Goal: Transaction & Acquisition: Purchase product/service

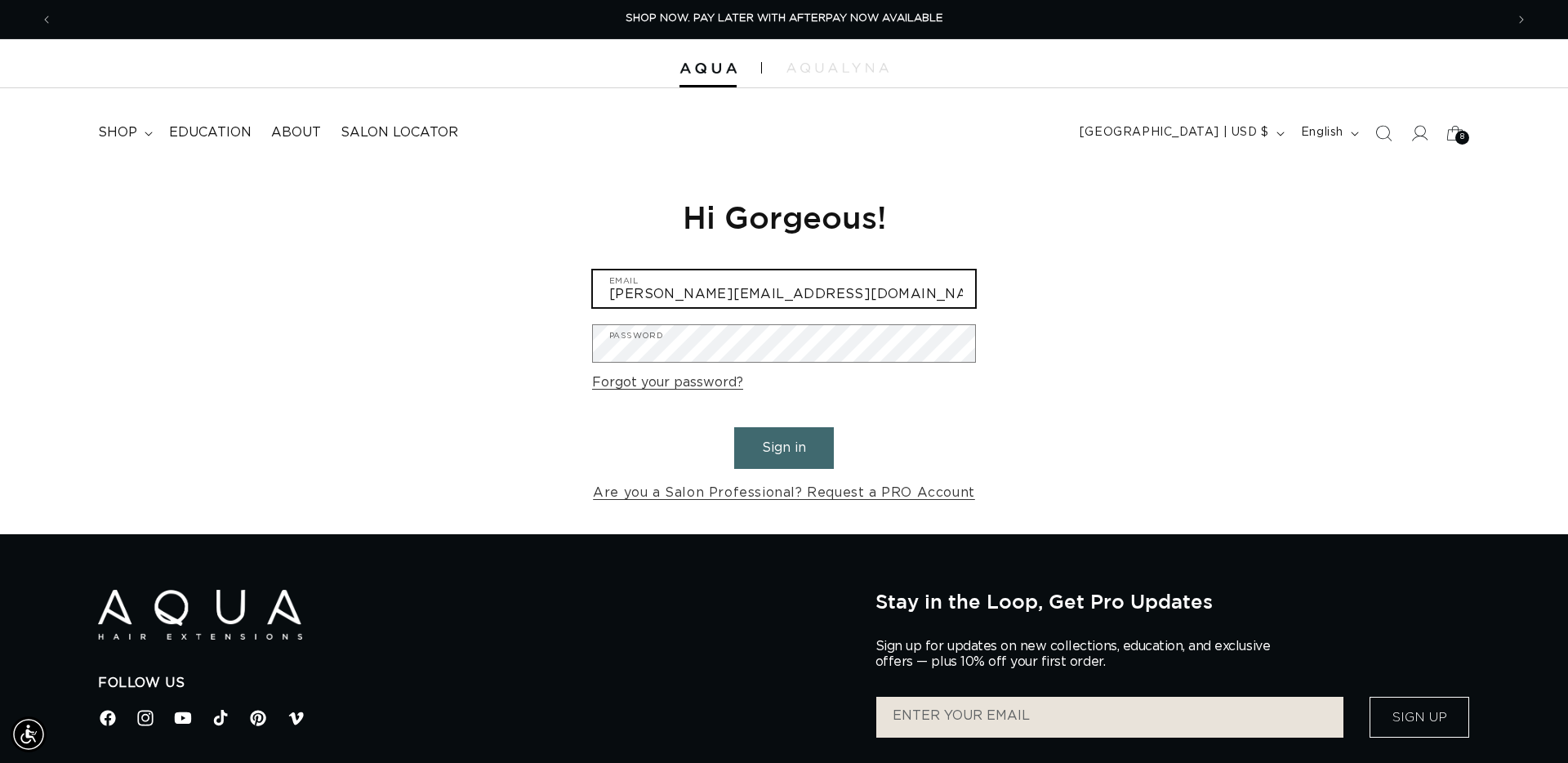
click at [725, 304] on input "Julie@salonsen.com" at bounding box center [784, 289] width 382 height 37
click at [741, 293] on input "Julie@salonsen.com" at bounding box center [784, 289] width 382 height 37
click at [743, 294] on input "Julie@salonsen.com" at bounding box center [784, 289] width 382 height 37
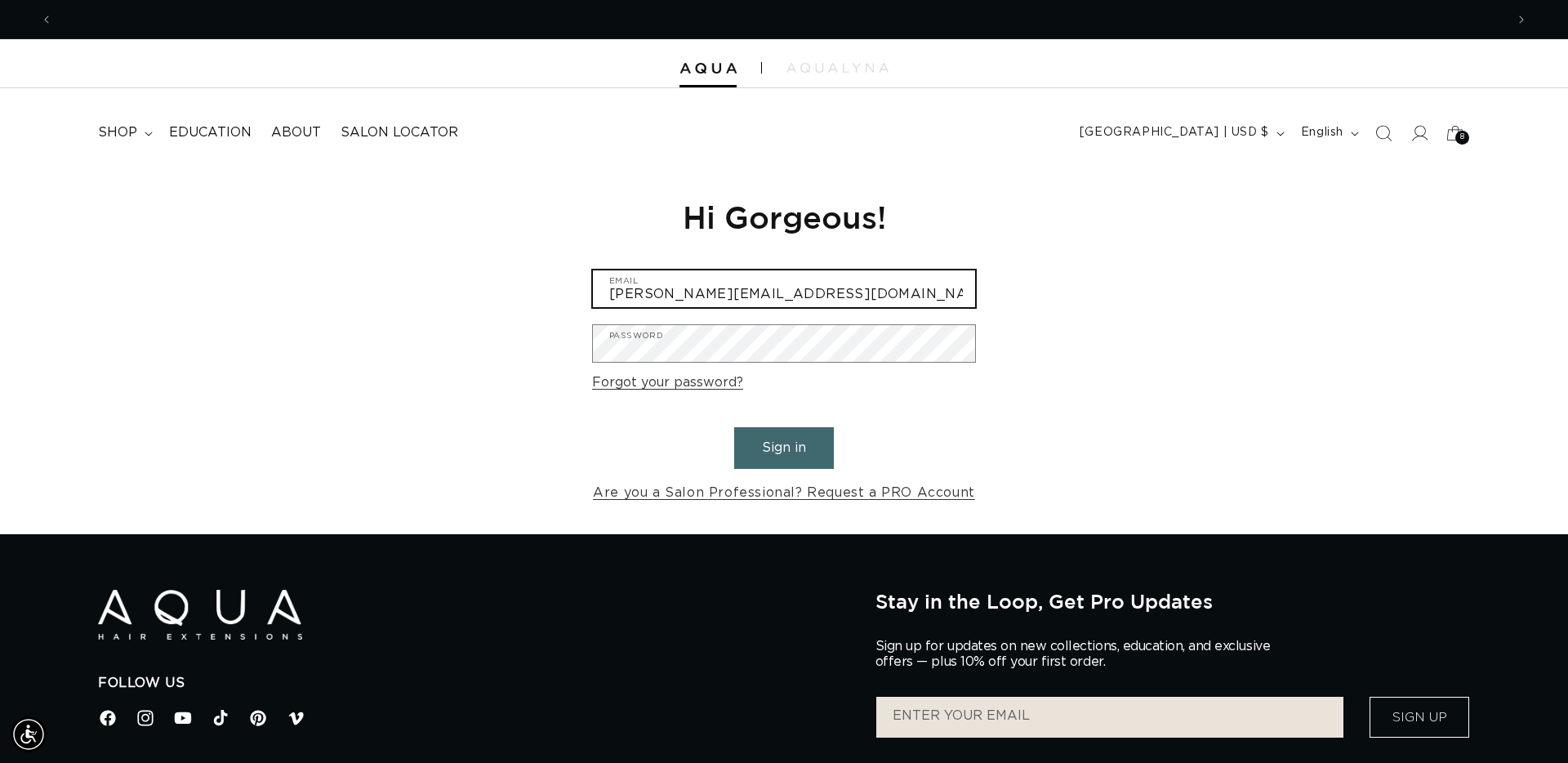
scroll to position [0, 2904]
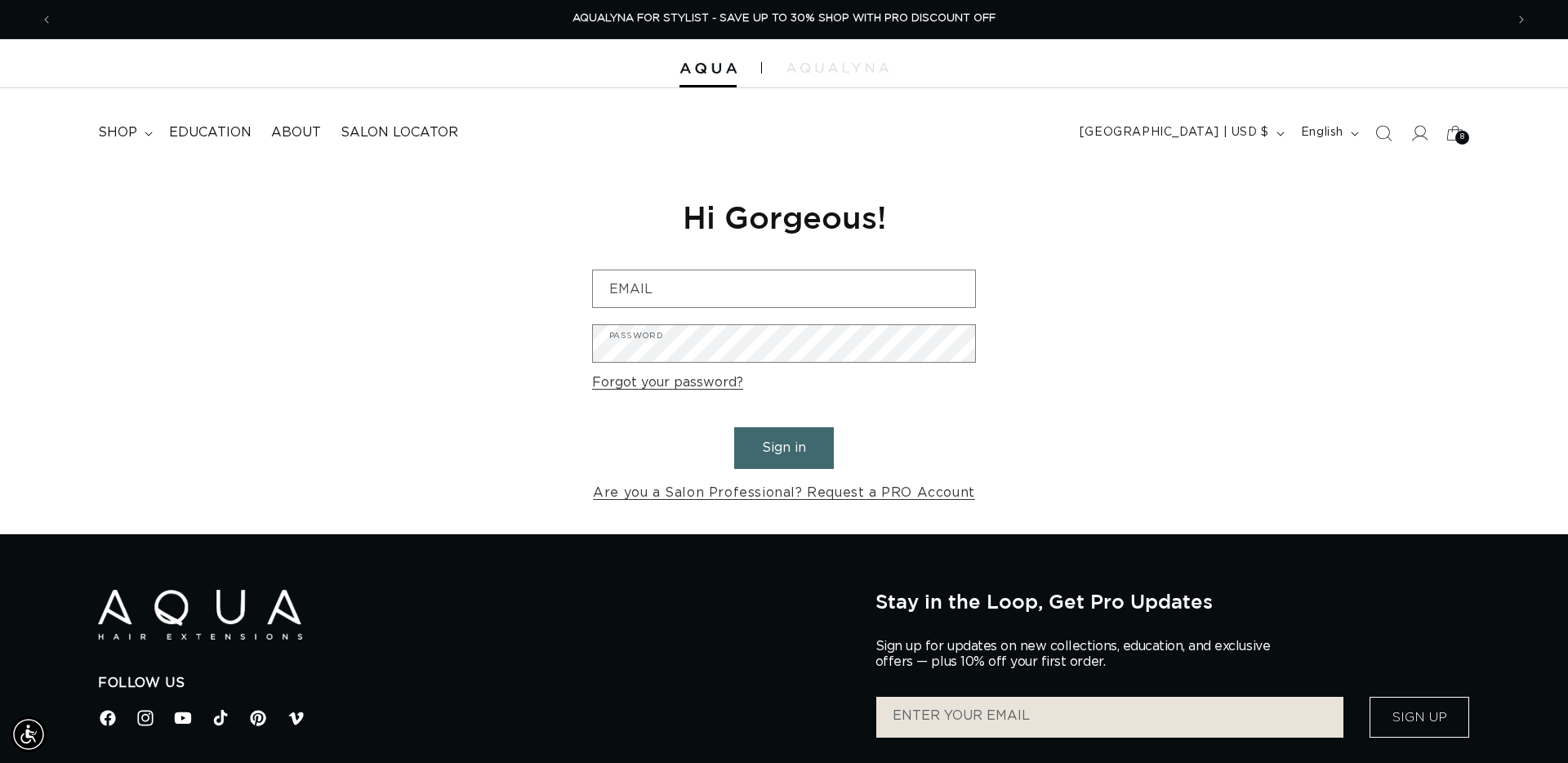
drag, startPoint x: 401, startPoint y: 271, endPoint x: 505, endPoint y: 271, distance: 104.0
click at [402, 271] on div "Reset your password We will send you an email to reset your password Email Subm…" at bounding box center [784, 350] width 1568 height 366
click at [686, 294] on input "Email" at bounding box center [784, 289] width 382 height 37
type input "Lwinberg16@gmail.com"
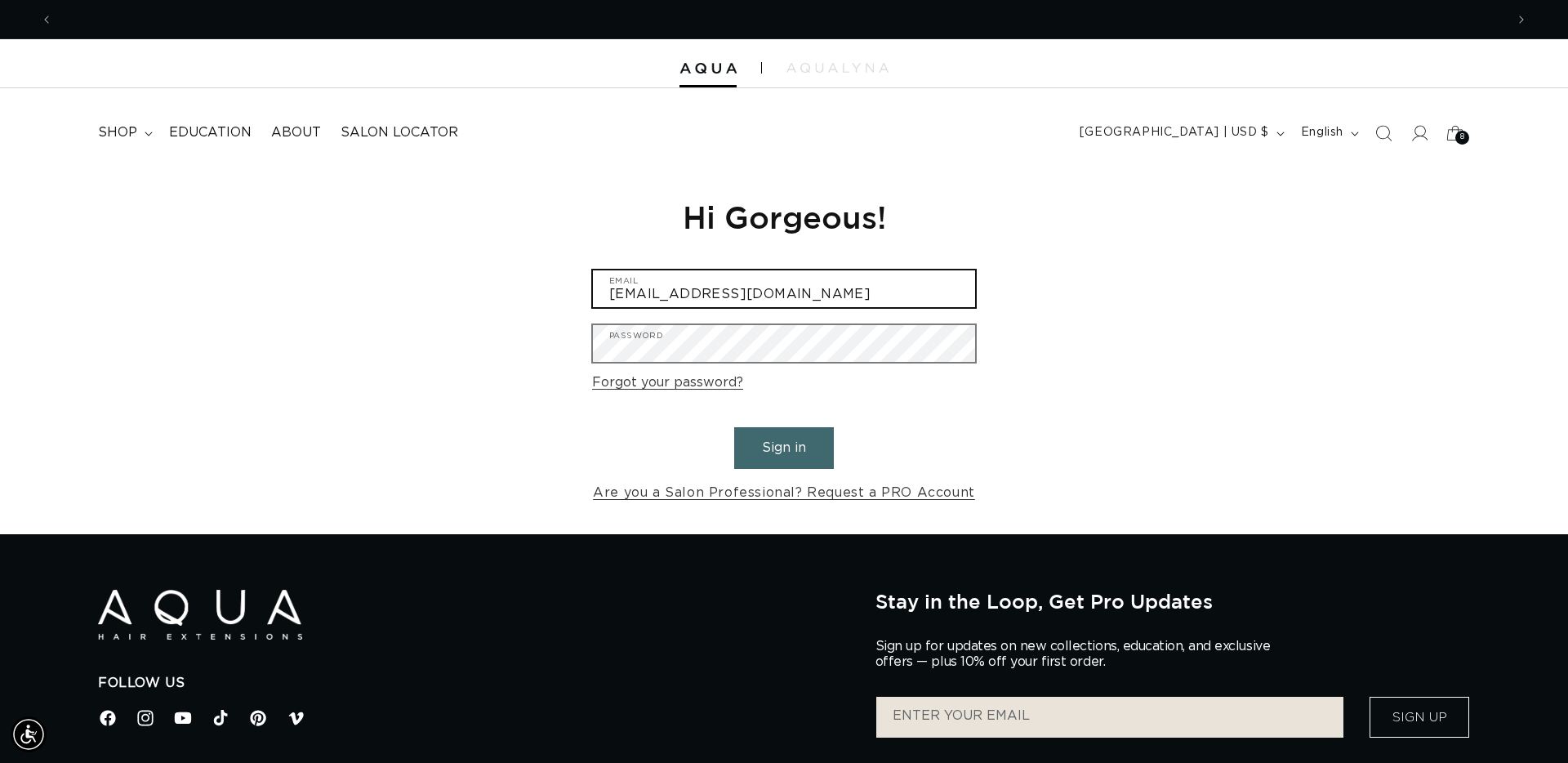
scroll to position [0, 0]
click at [803, 291] on input "Lwinberg16@gmail.com" at bounding box center [784, 289] width 382 height 37
click at [803, 290] on input "Lwinberg16@gmail.com" at bounding box center [784, 289] width 382 height 37
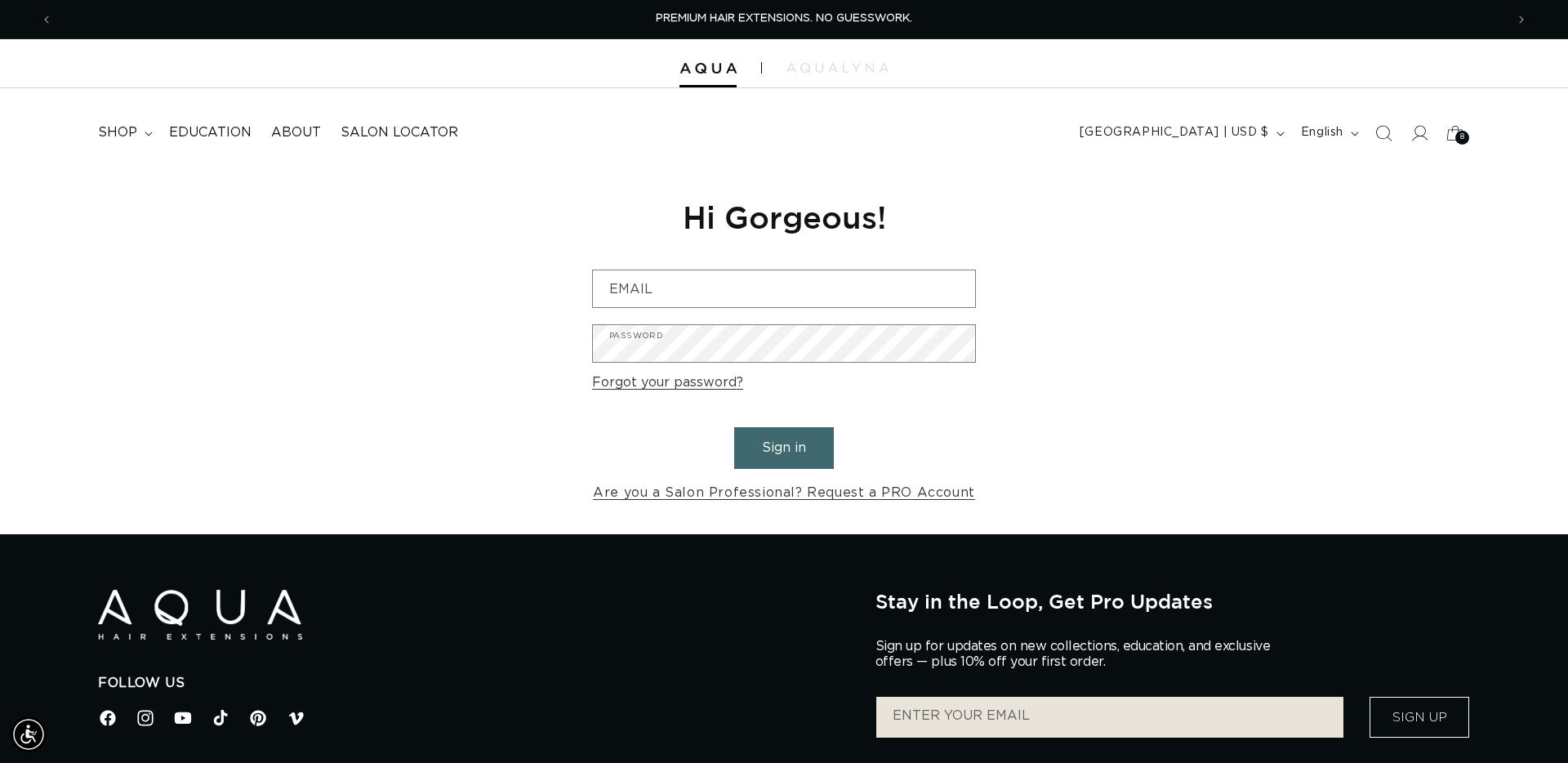
click at [388, 309] on div "Reset your password We will send you an email to reset your password Email Subm…" at bounding box center [784, 350] width 1568 height 366
click at [659, 275] on input "Email" at bounding box center [784, 289] width 382 height 37
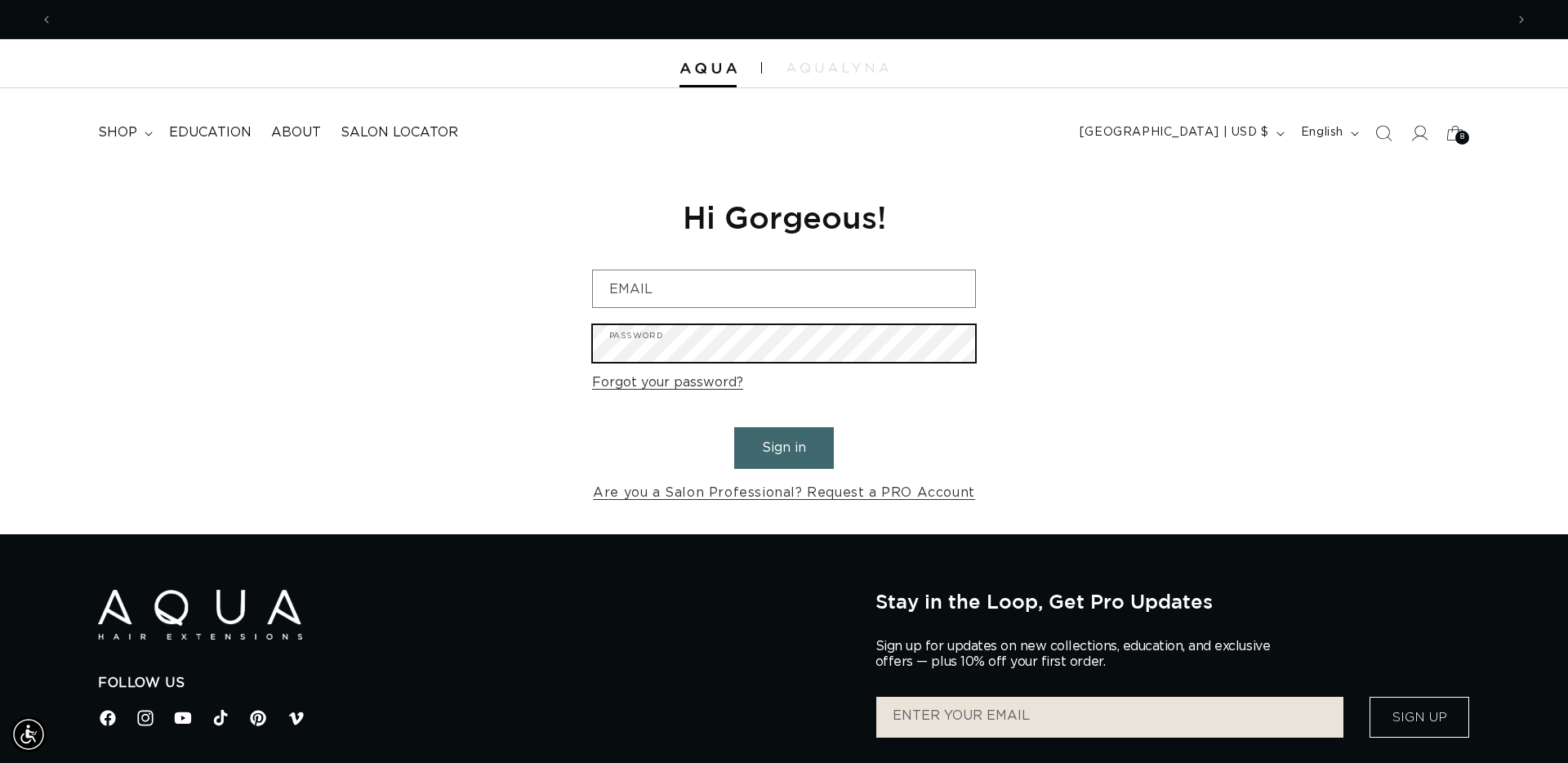
scroll to position [0, 2904]
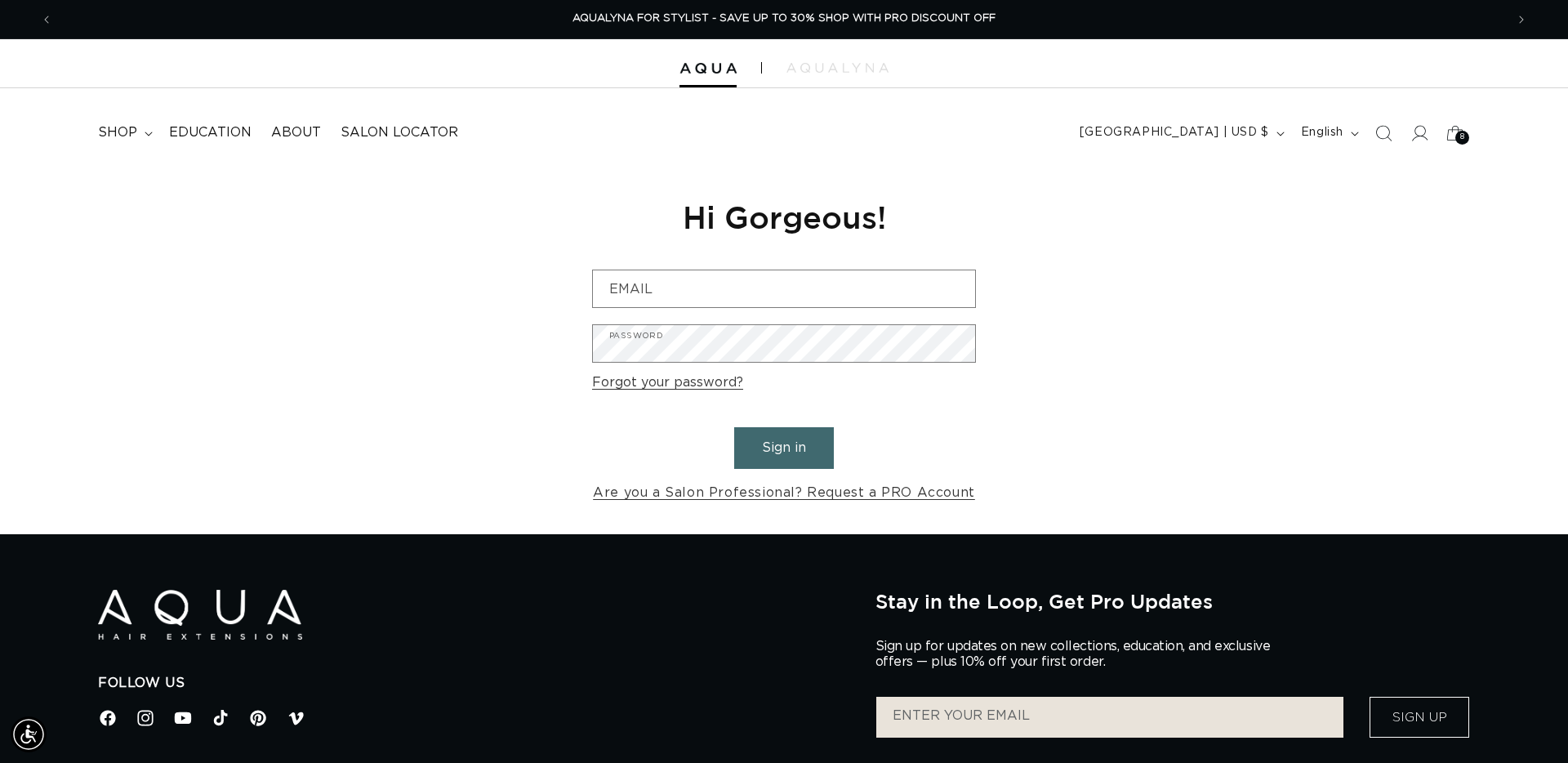
click at [555, 345] on div "Reset your password We will send you an email to reset your password Email Subm…" at bounding box center [784, 350] width 1568 height 366
click at [1461, 134] on span "8" at bounding box center [1463, 137] width 5 height 14
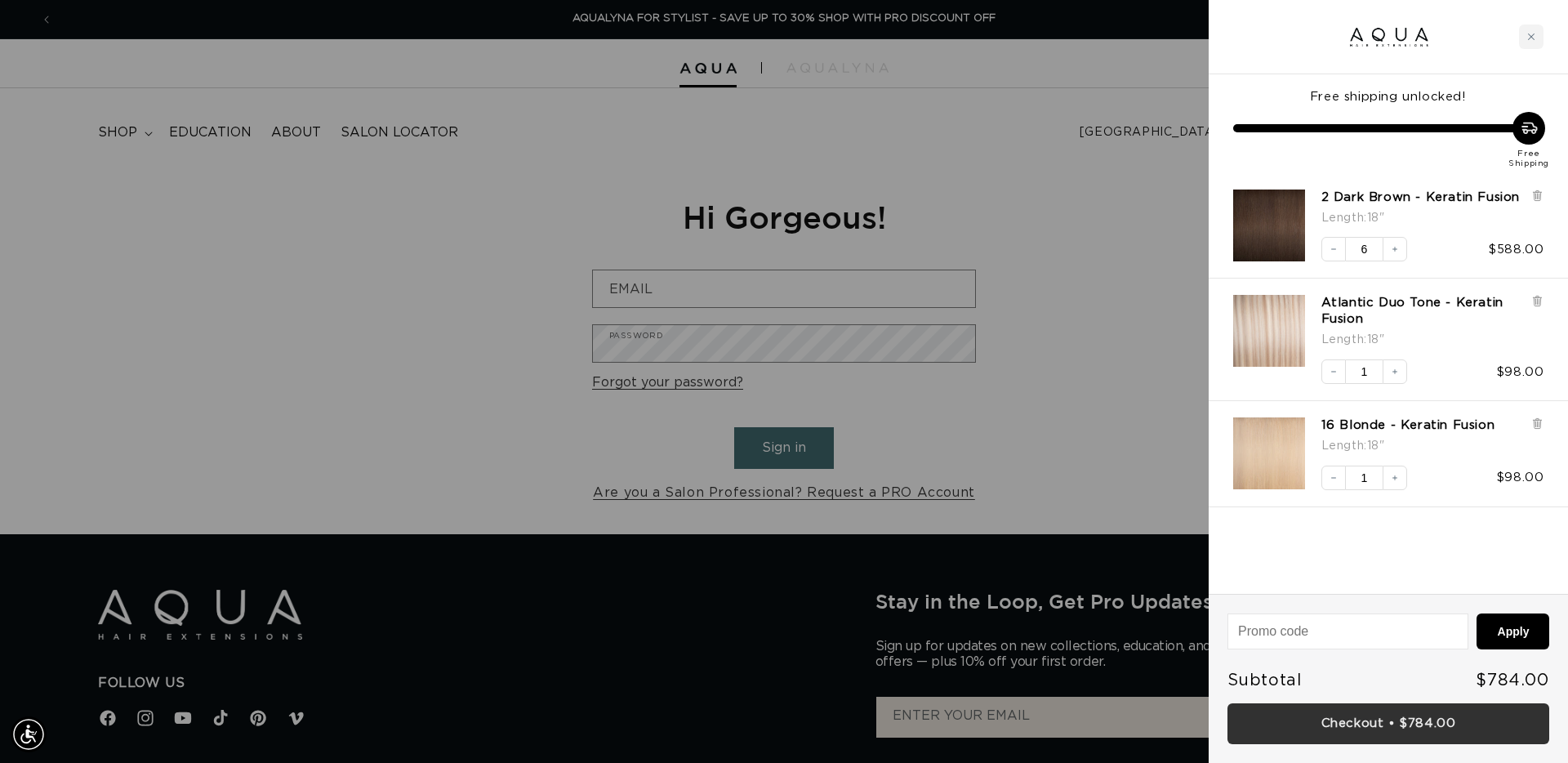
click at [1283, 716] on link "Checkout • $784.00" at bounding box center [1388, 723] width 322 height 42
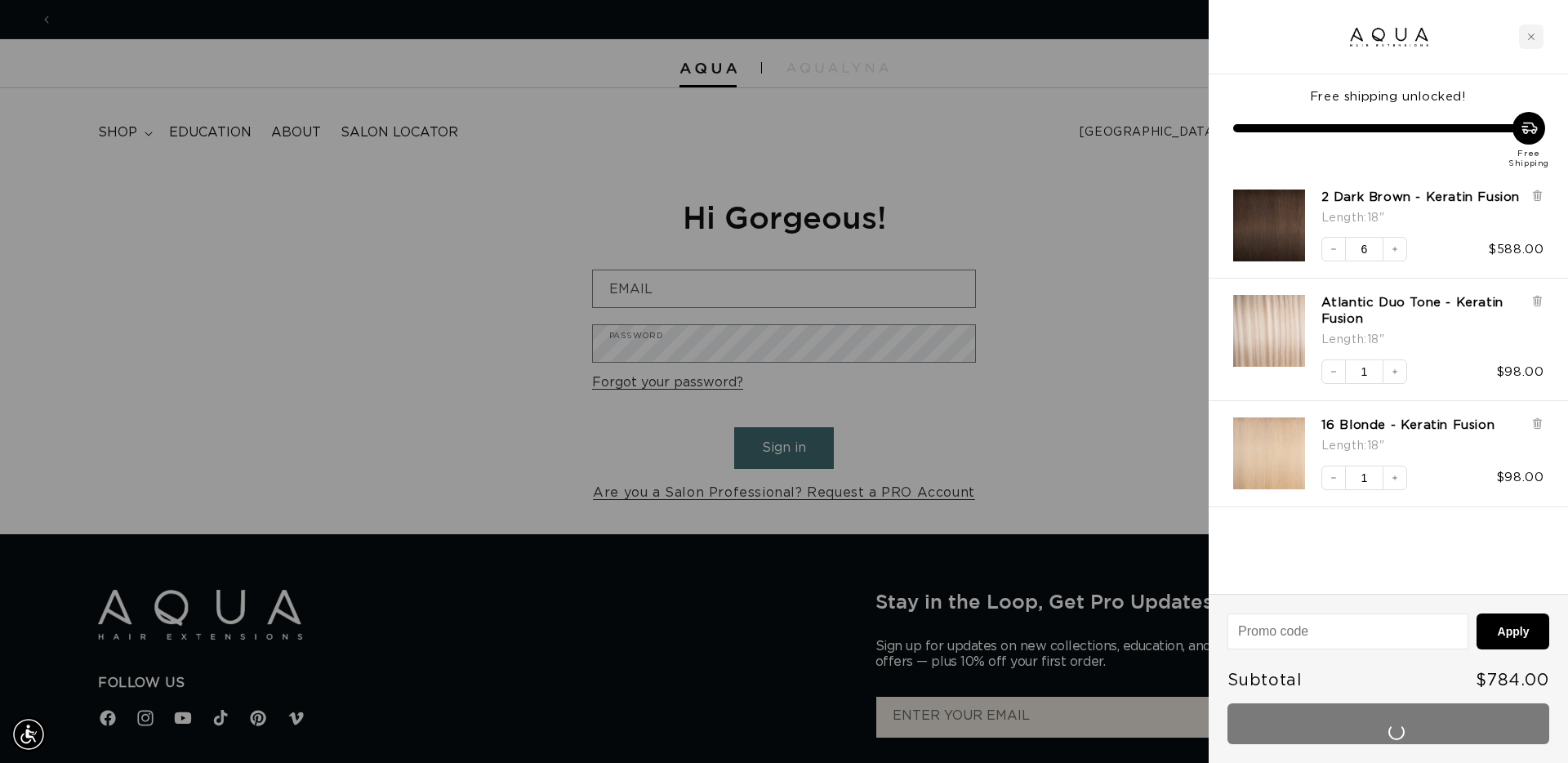
scroll to position [0, 0]
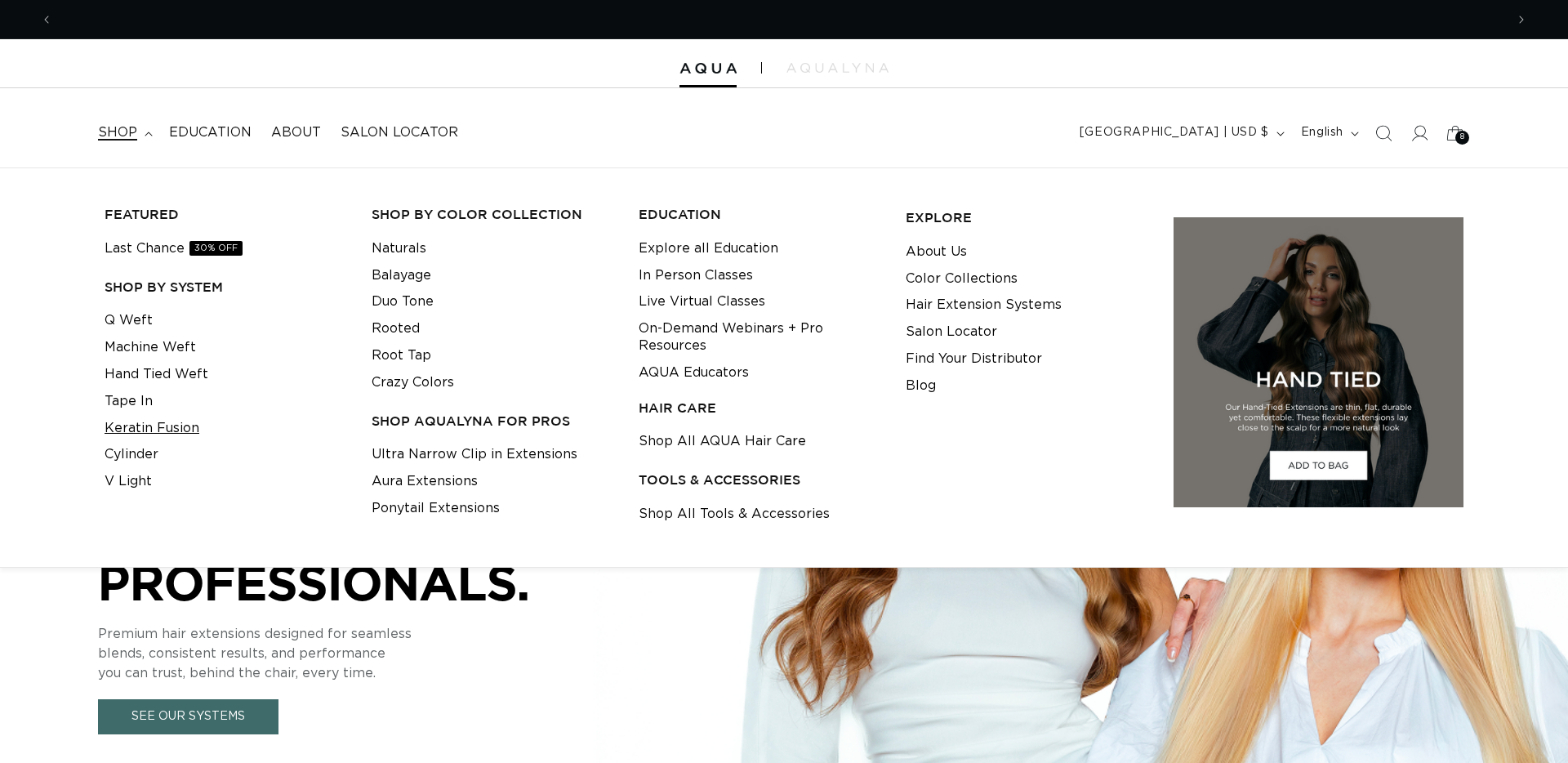
click at [192, 425] on link "Keratin Fusion" at bounding box center [151, 428] width 95 height 27
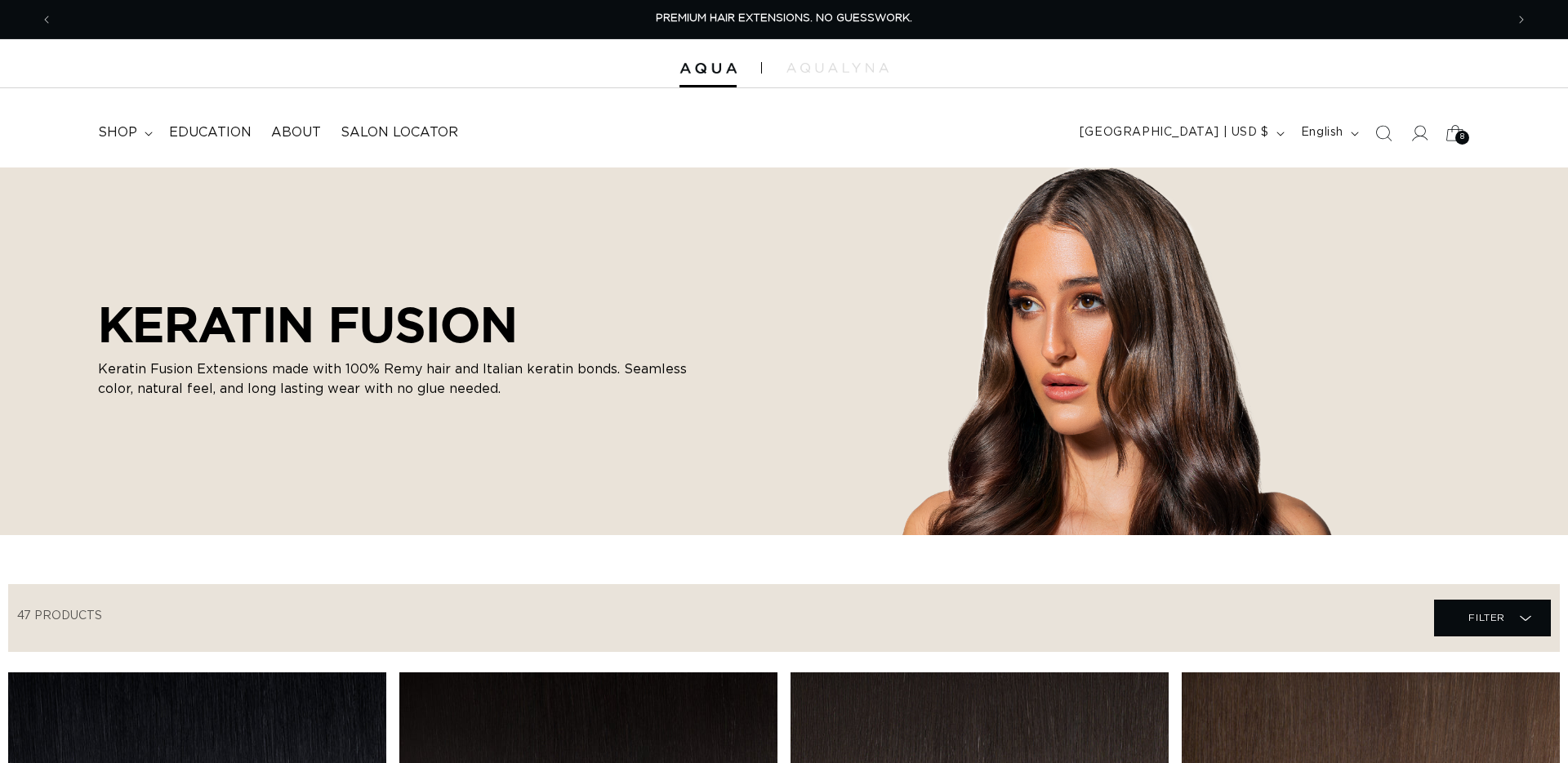
click at [1453, 135] on icon at bounding box center [1455, 133] width 39 height 39
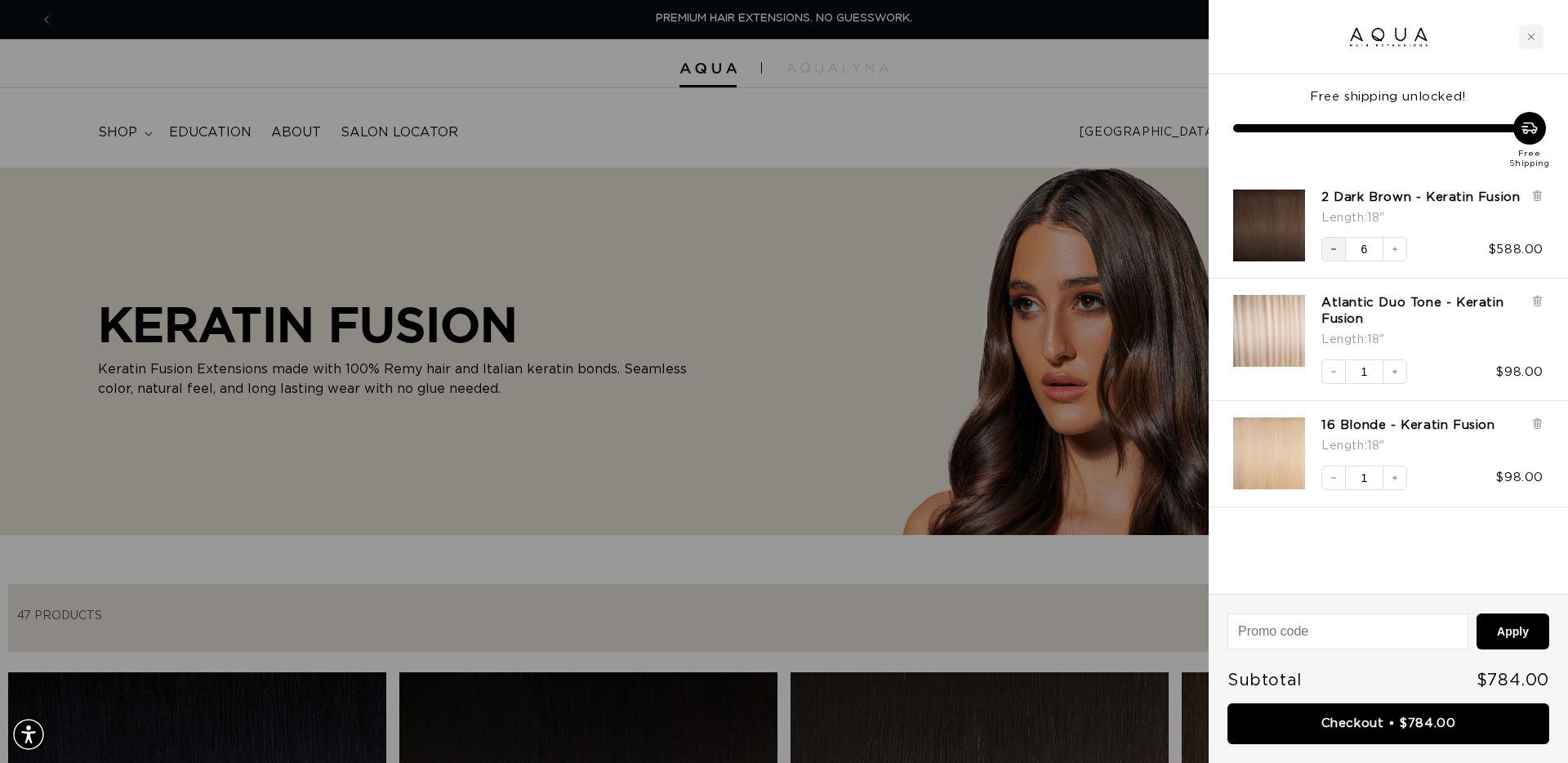
click at [1337, 254] on button "Decrease quantity" at bounding box center [1334, 249] width 25 height 25
drag, startPoint x: 1329, startPoint y: 478, endPoint x: 1338, endPoint y: 474, distance: 9.8
click at [1332, 476] on icon "Decrease quantity" at bounding box center [1334, 477] width 10 height 10
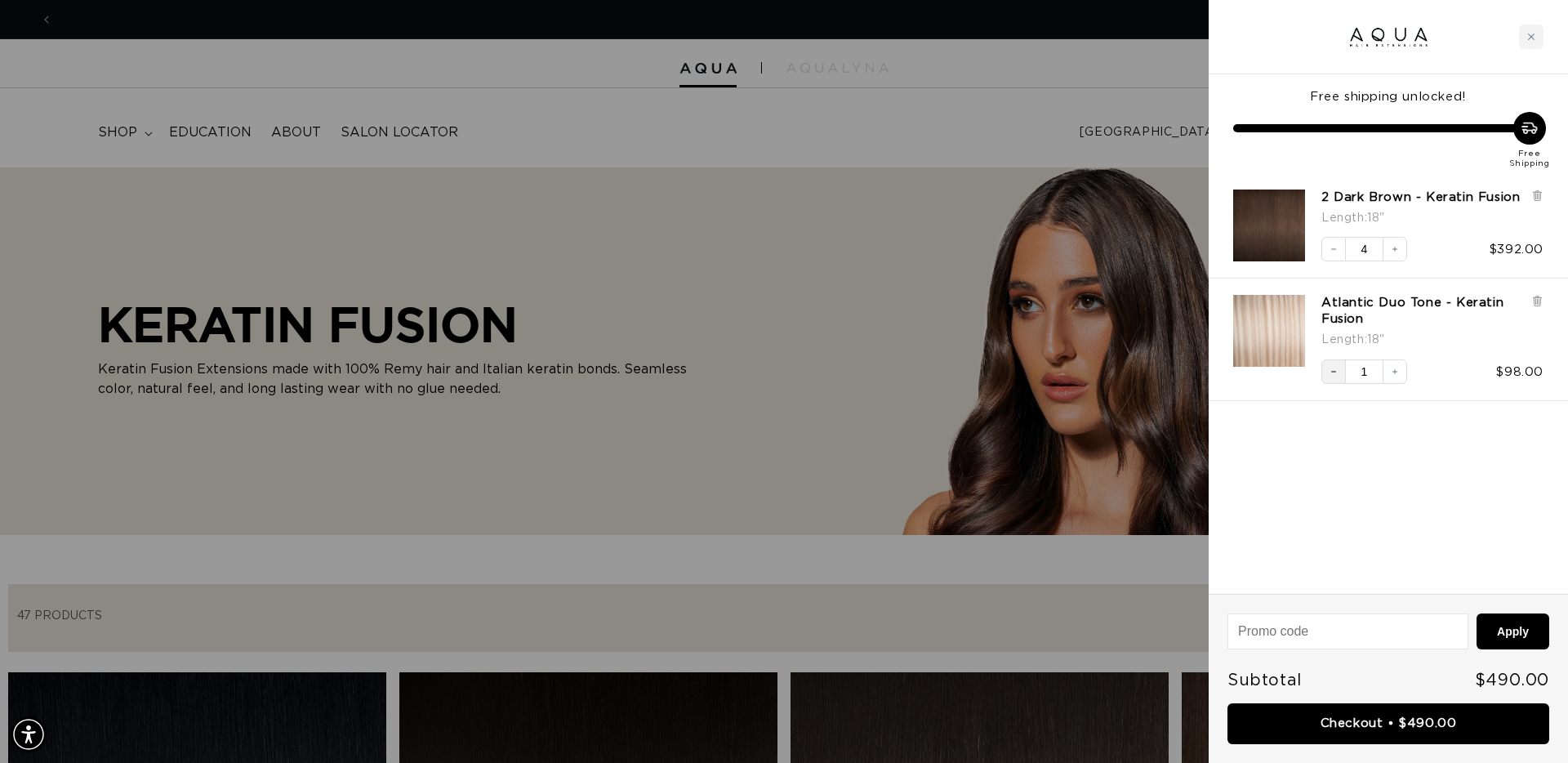
click at [1325, 371] on button "Decrease quantity" at bounding box center [1334, 371] width 25 height 25
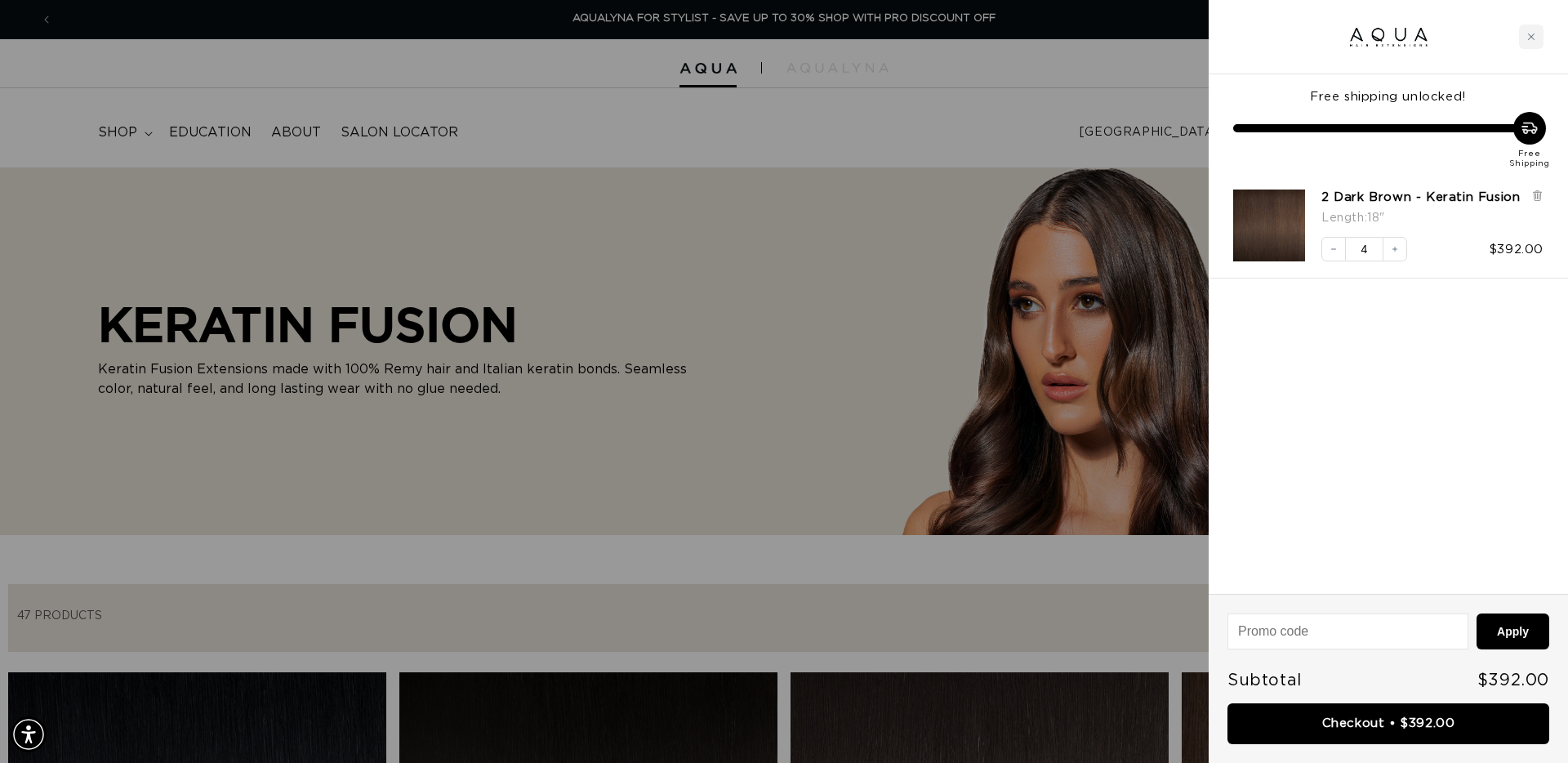
click at [1534, 196] on icon at bounding box center [1538, 195] width 12 height 12
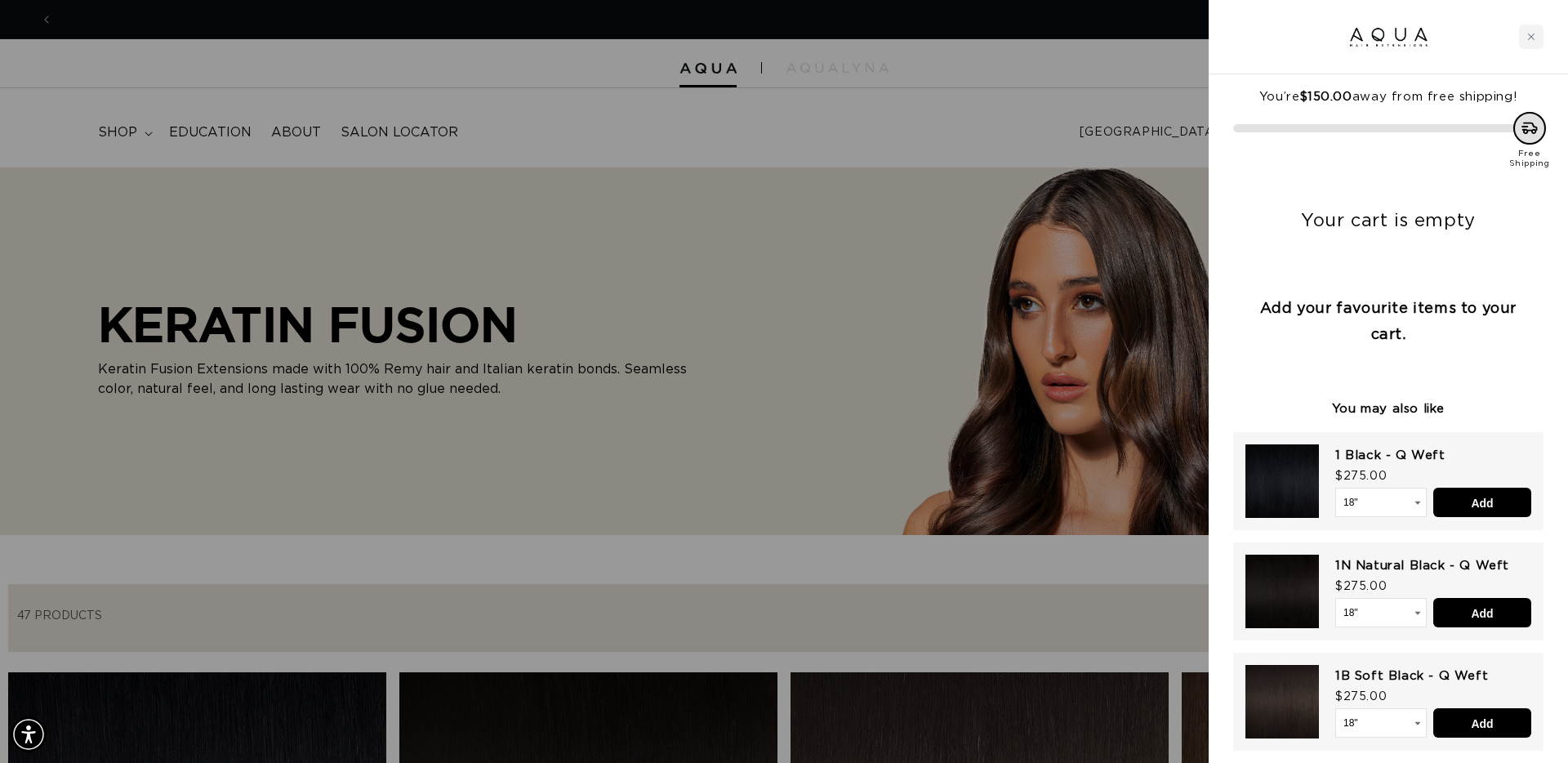
scroll to position [0, 1453]
click at [592, 568] on div at bounding box center [784, 381] width 1568 height 763
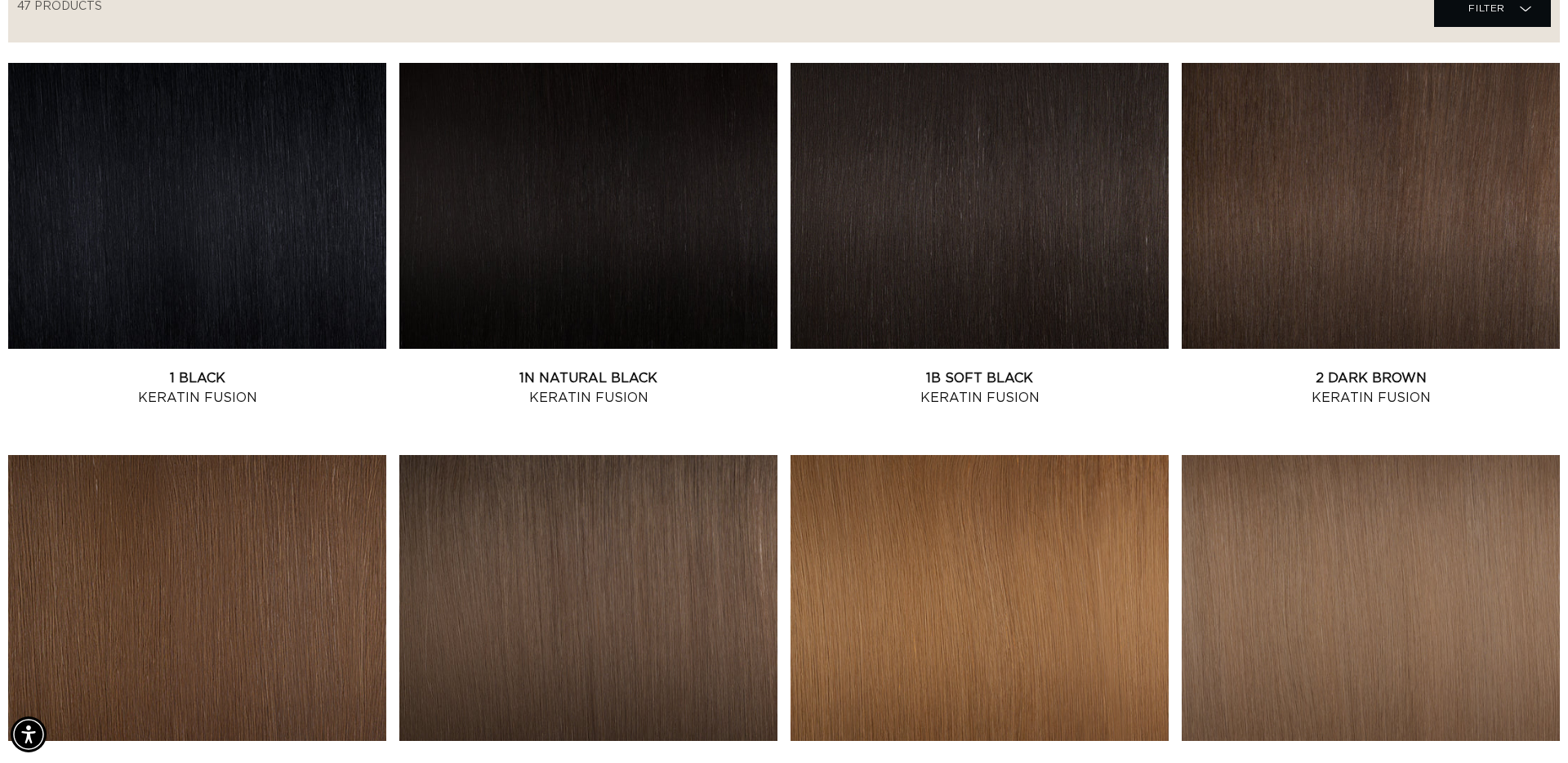
scroll to position [0, 2904]
click at [1369, 368] on link "2 Dark Brown Keratin Fusion" at bounding box center [1371, 387] width 378 height 39
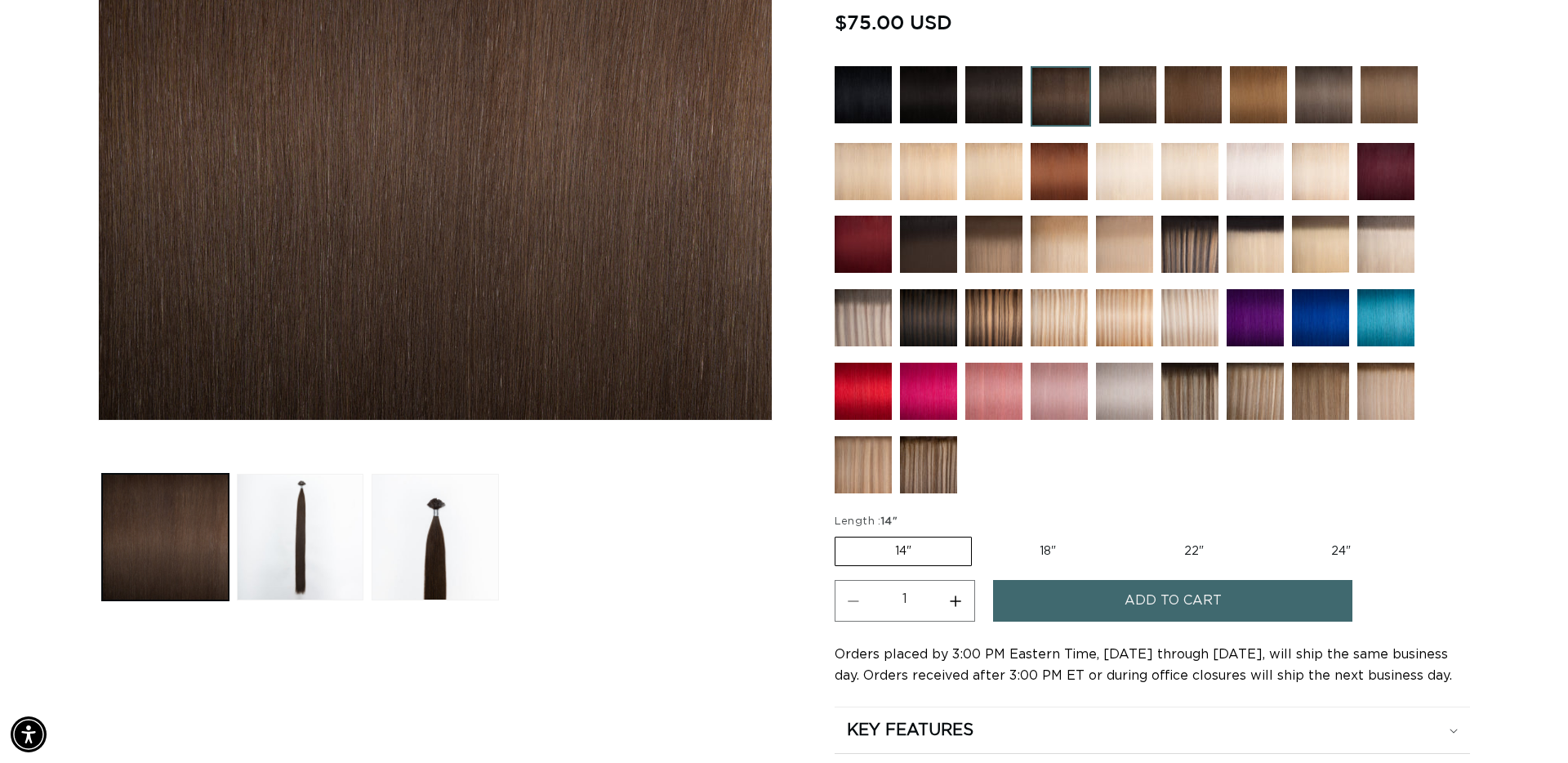
scroll to position [0, 1453]
click at [1177, 549] on label "22" Variant sold out or unavailable" at bounding box center [1194, 551] width 138 height 28
click at [1125, 534] on input "22" Variant sold out or unavailable" at bounding box center [1124, 533] width 1 height 1
radio input "true"
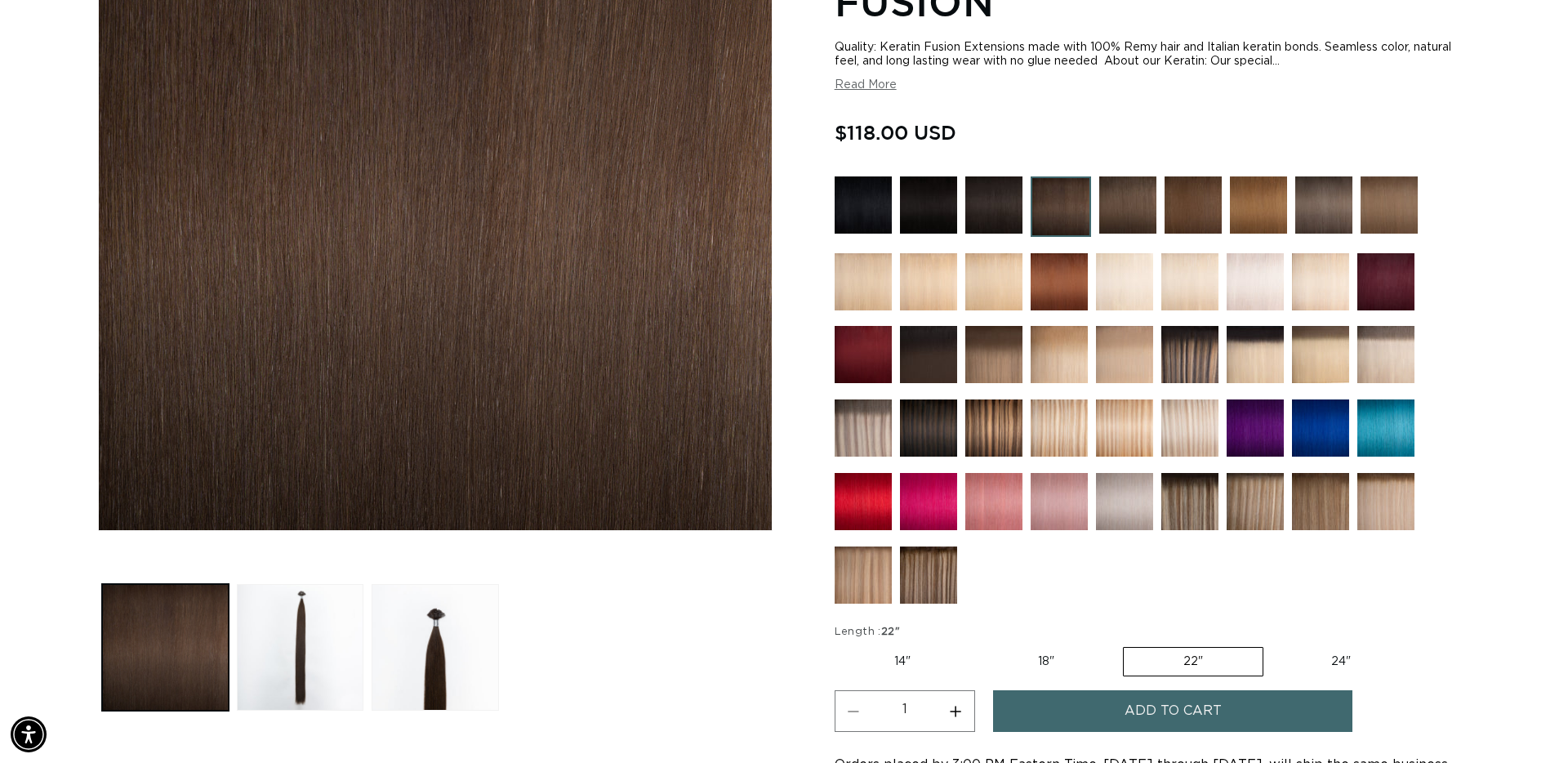
scroll to position [323, 0]
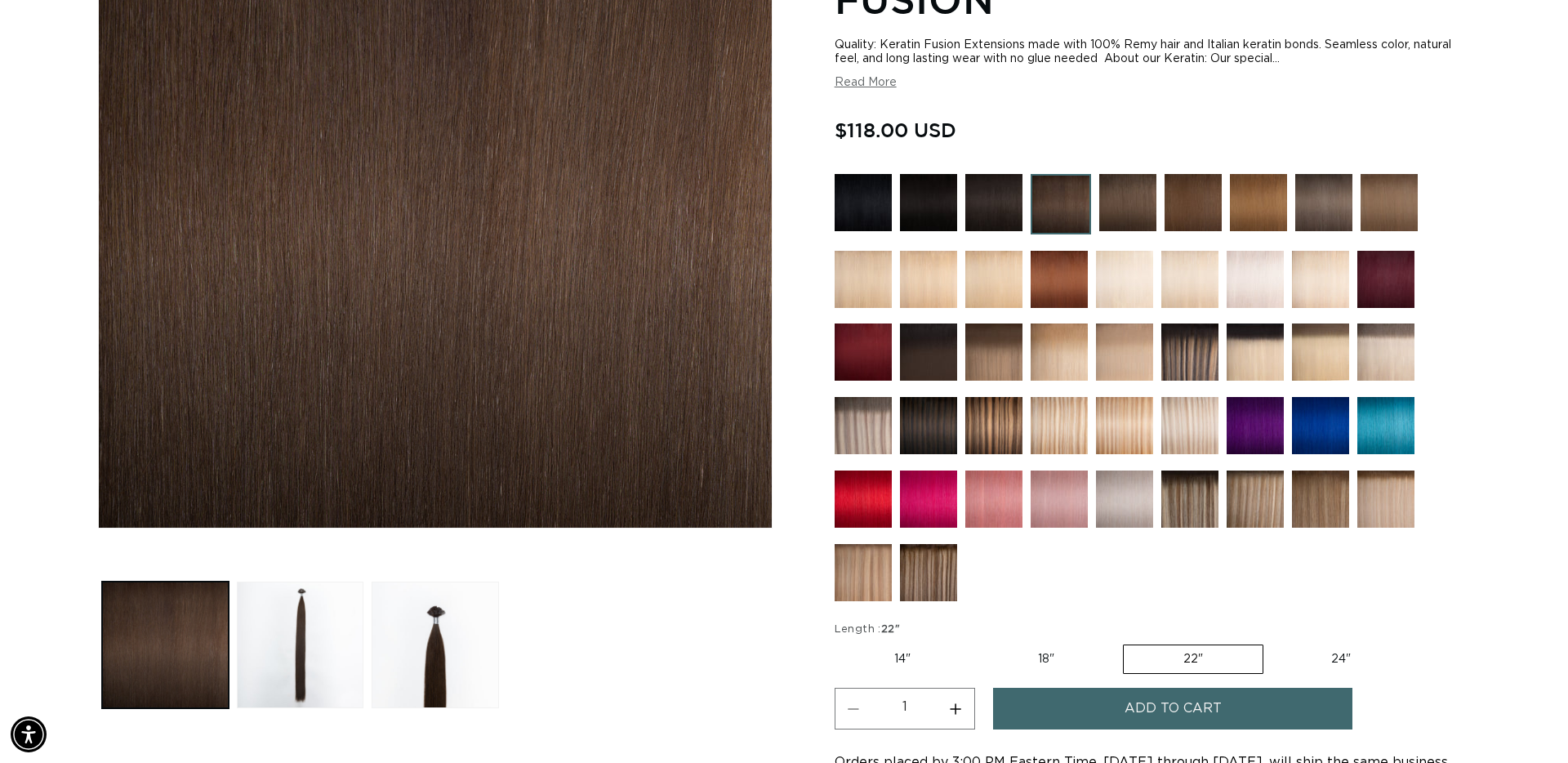
click at [1058, 647] on label "18" Variant sold out or unavailable" at bounding box center [1046, 659] width 136 height 28
click at [979, 642] on input "18" Variant sold out or unavailable" at bounding box center [978, 641] width 1 height 1
radio input "true"
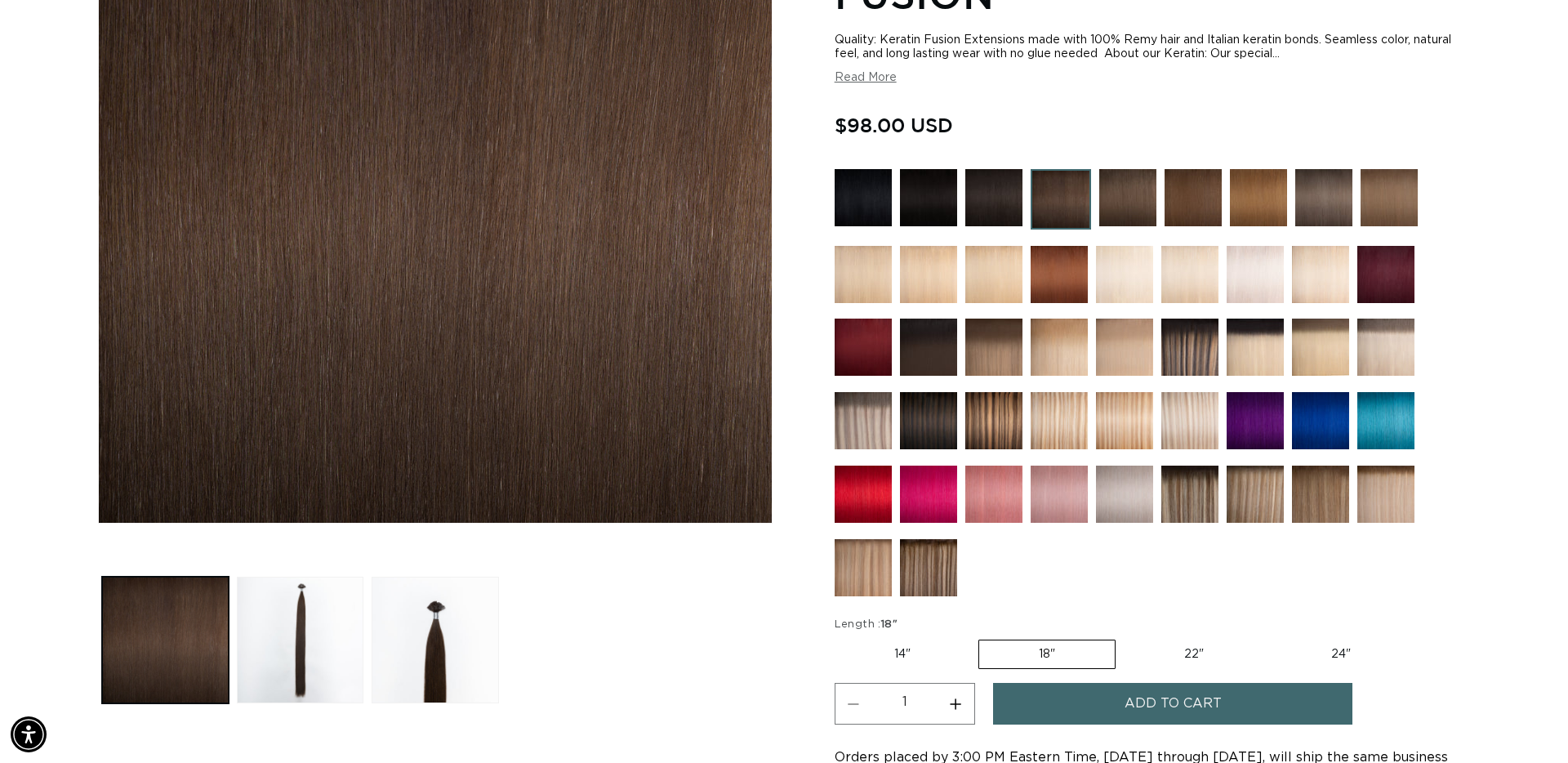
scroll to position [0, 2904]
click at [1199, 652] on label "22" Variant sold out or unavailable" at bounding box center [1194, 654] width 138 height 28
click at [1125, 637] on input "22" Variant sold out or unavailable" at bounding box center [1124, 636] width 1 height 1
radio input "true"
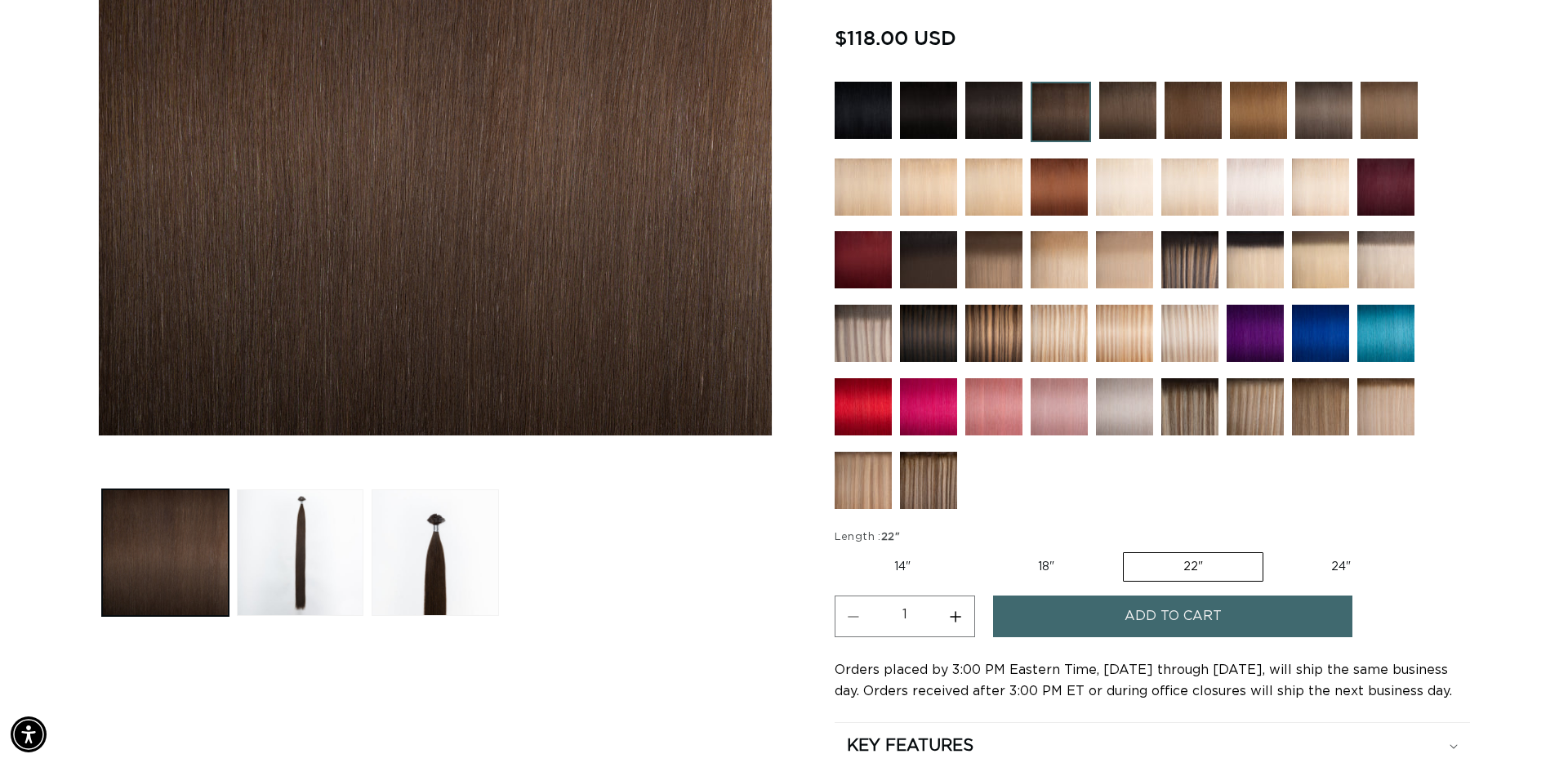
scroll to position [419, 0]
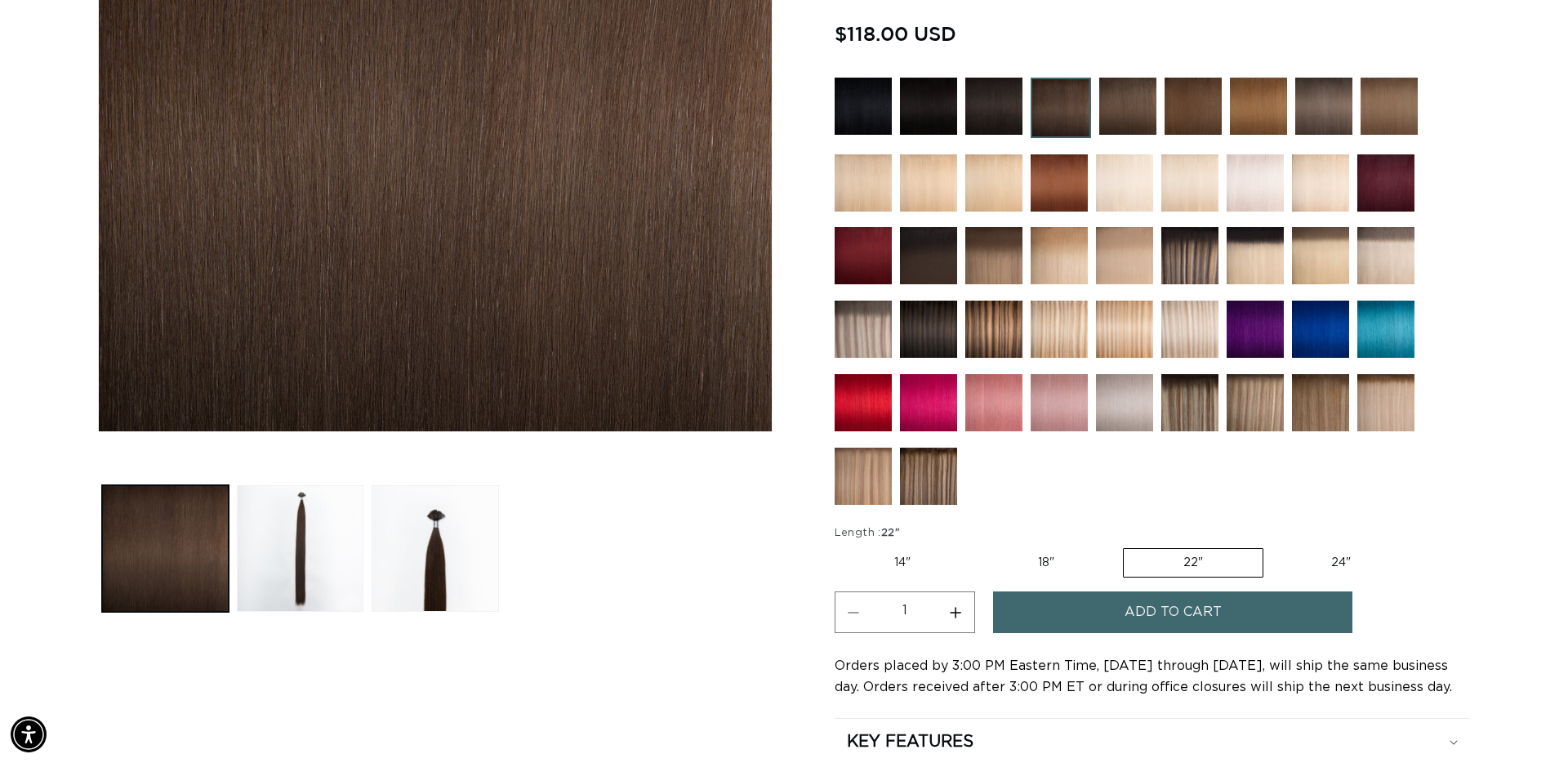
click at [1260, 633] on div "Add to cart" at bounding box center [1204, 617] width 423 height 52
click at [1253, 616] on button "Add to cart" at bounding box center [1172, 612] width 359 height 42
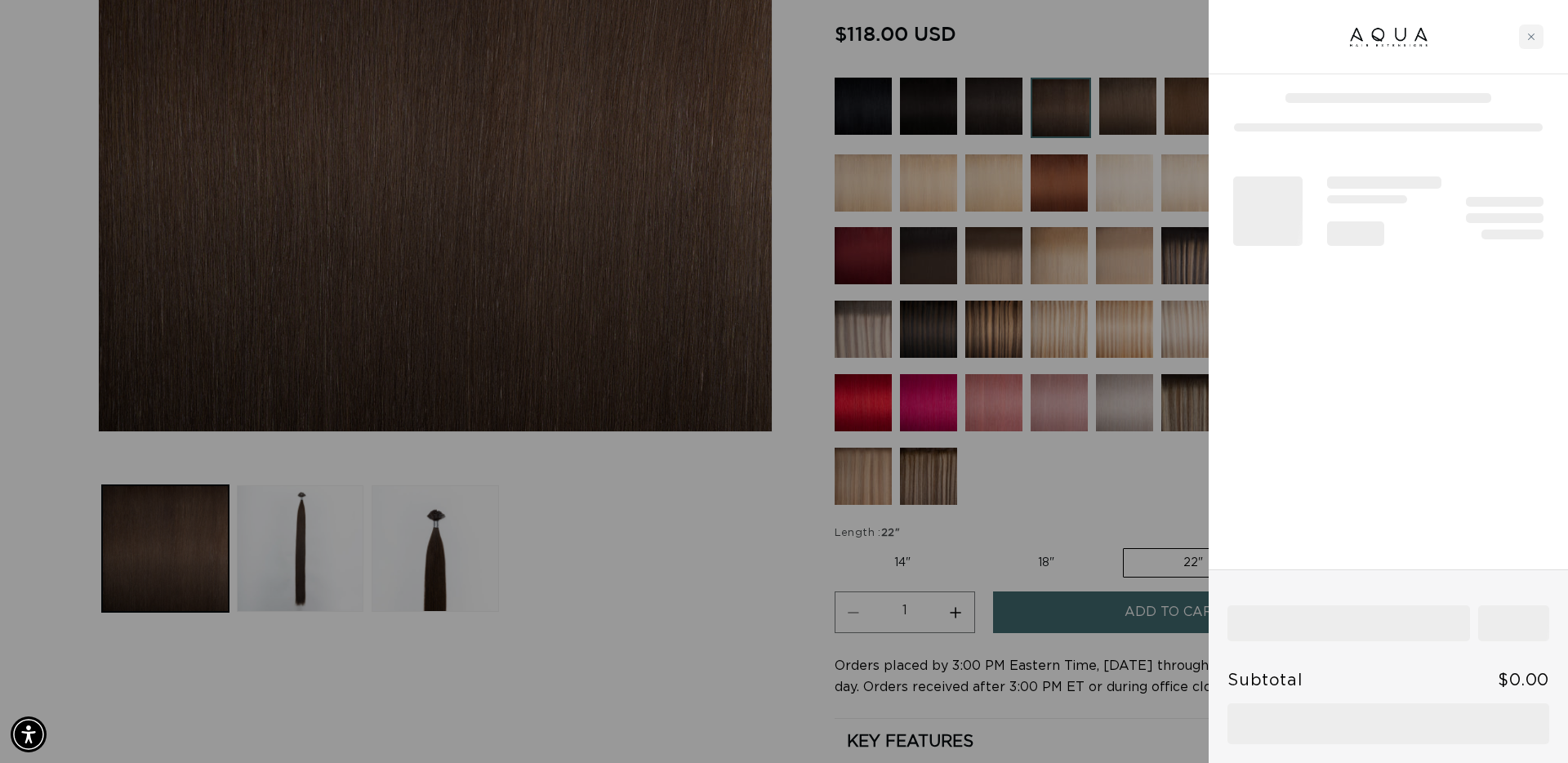
scroll to position [0, 1453]
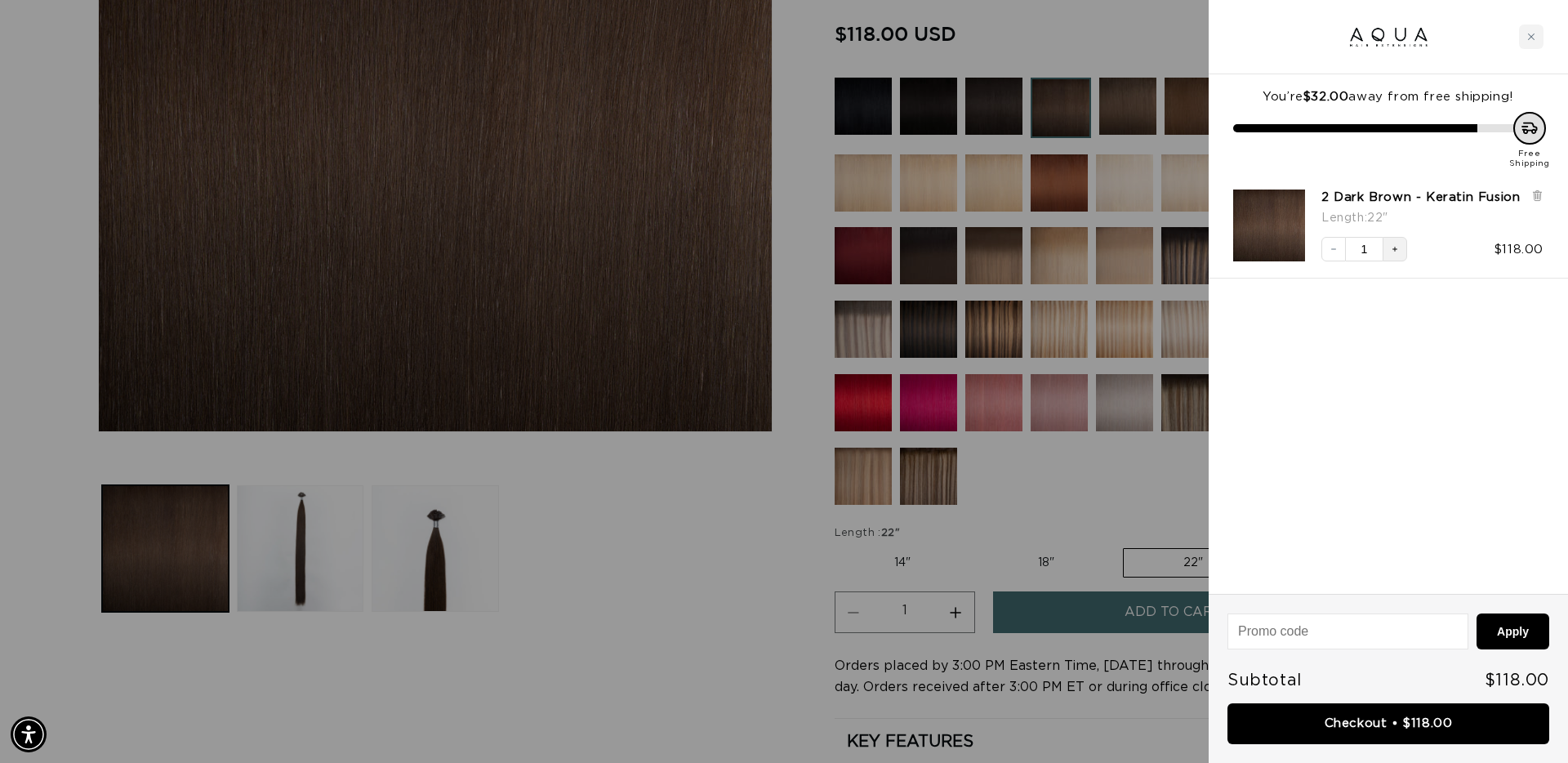
click at [1394, 241] on button "Increase quantity" at bounding box center [1394, 249] width 25 height 25
click at [1400, 251] on button "Increase quantity" at bounding box center [1394, 249] width 25 height 25
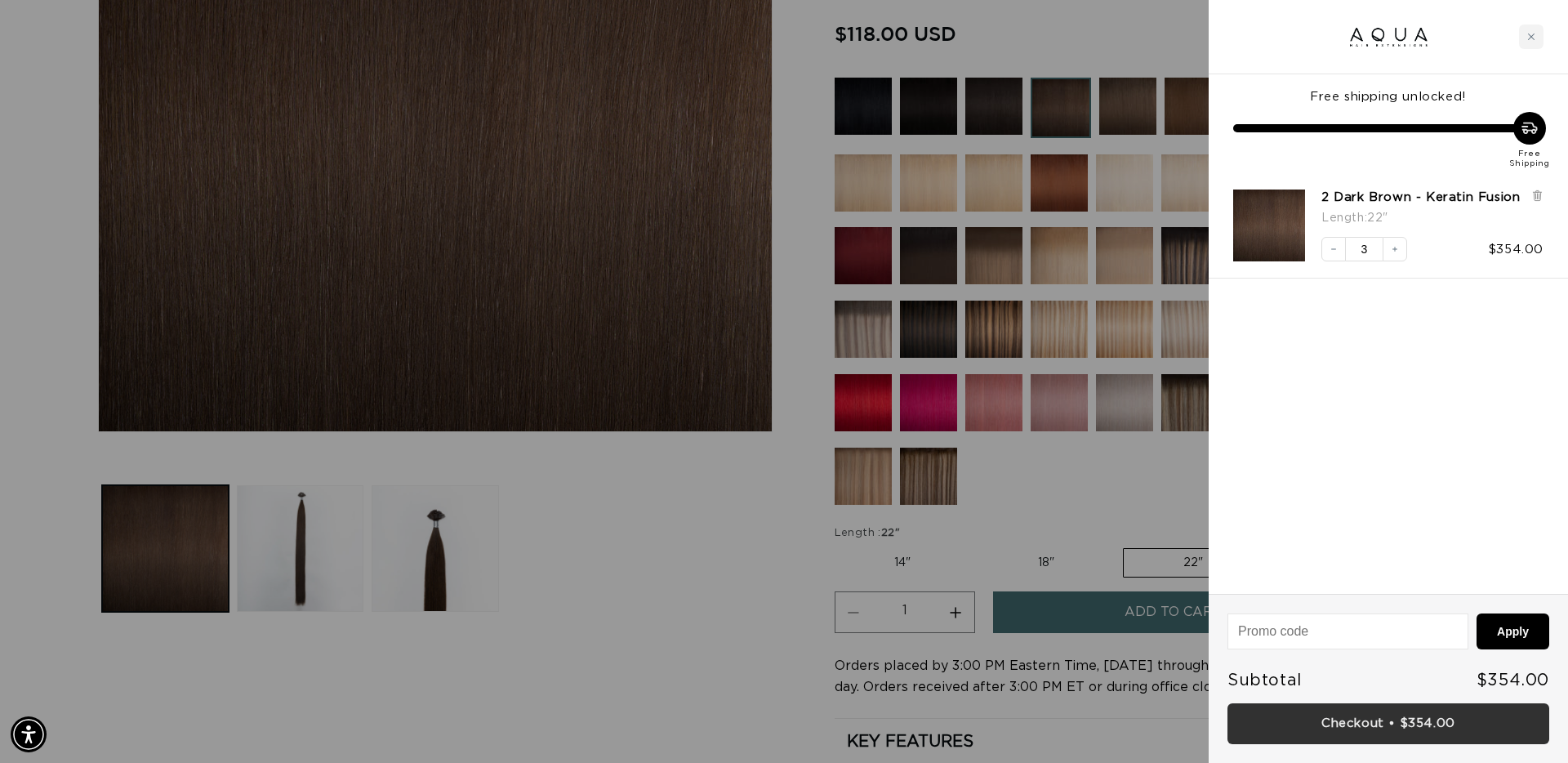
click at [1387, 722] on link "Checkout • $354.00" at bounding box center [1388, 723] width 322 height 42
click at [1538, 39] on div "Close cart" at bounding box center [1531, 37] width 25 height 25
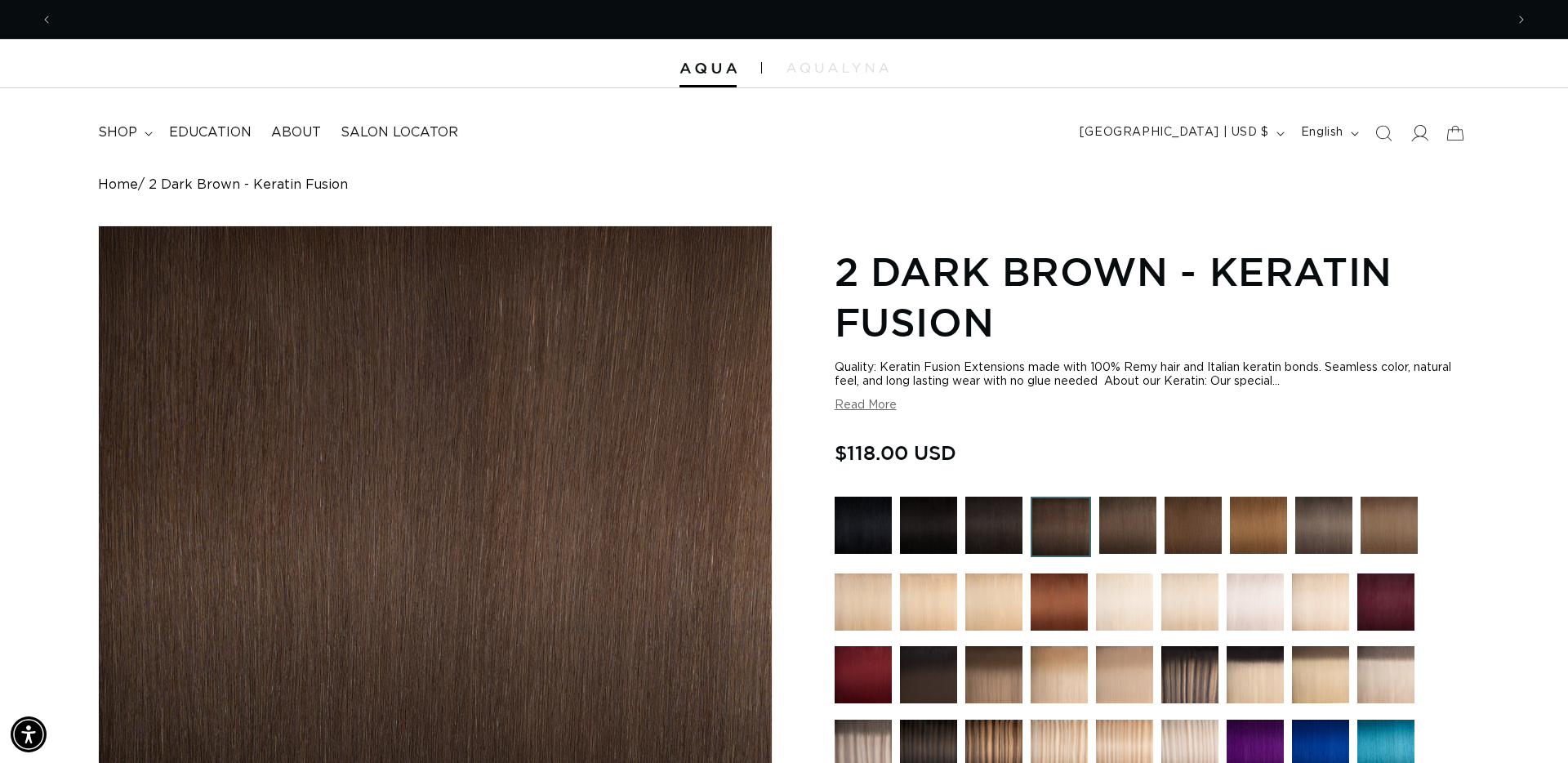
scroll to position [0, 2904]
drag, startPoint x: 1418, startPoint y: 133, endPoint x: 1425, endPoint y: 136, distance: 7.6
click at [1418, 133] on icon at bounding box center [1419, 133] width 18 height 18
